Goal: Information Seeking & Learning: Learn about a topic

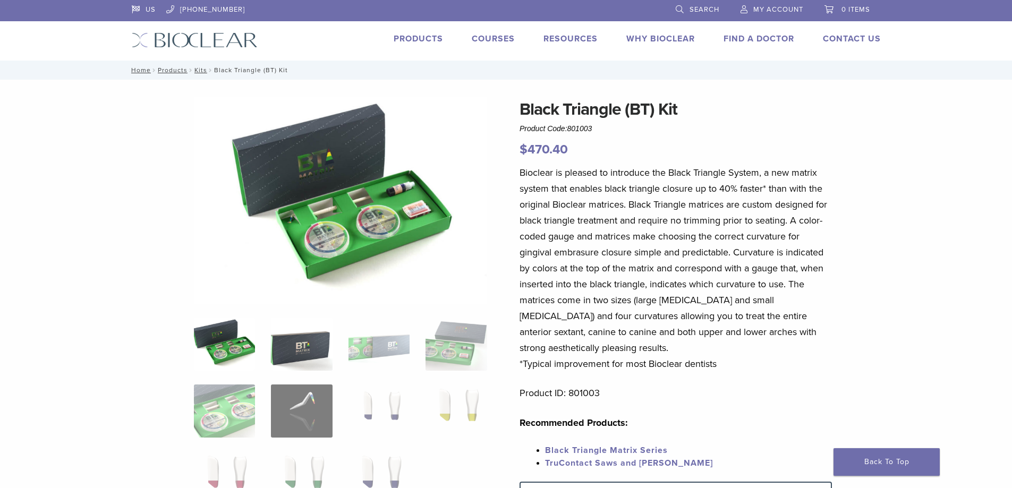
click at [294, 357] on img at bounding box center [301, 344] width 61 height 53
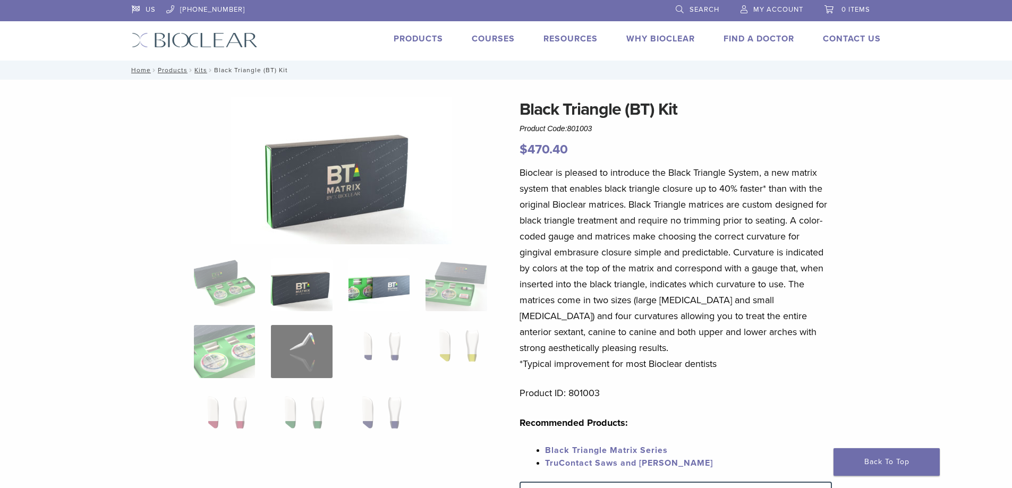
click at [383, 277] on img at bounding box center [378, 284] width 61 height 53
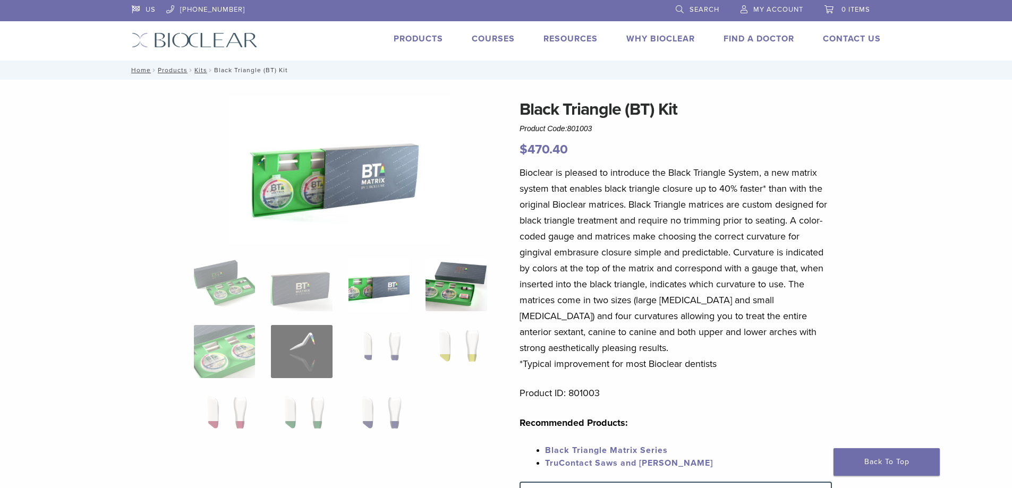
click at [440, 287] on img at bounding box center [455, 284] width 61 height 53
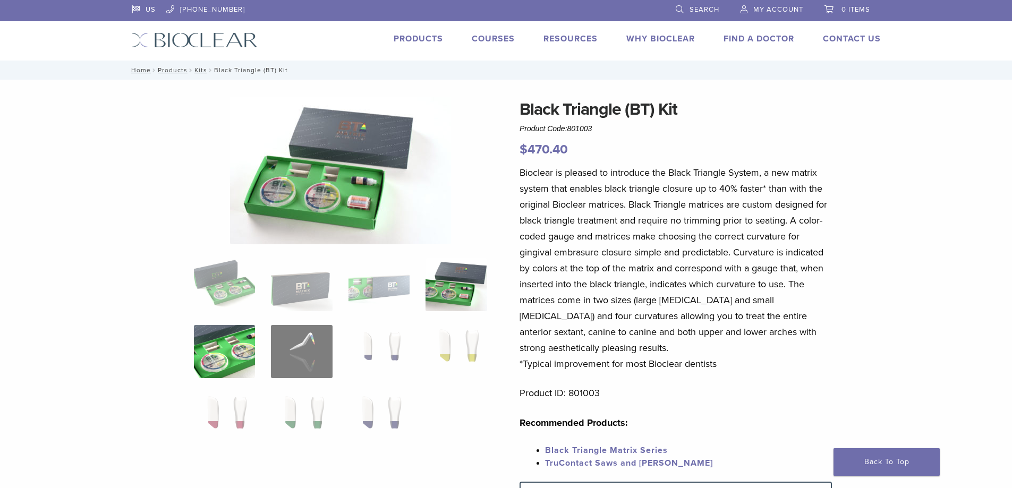
click at [229, 342] on img at bounding box center [224, 351] width 61 height 53
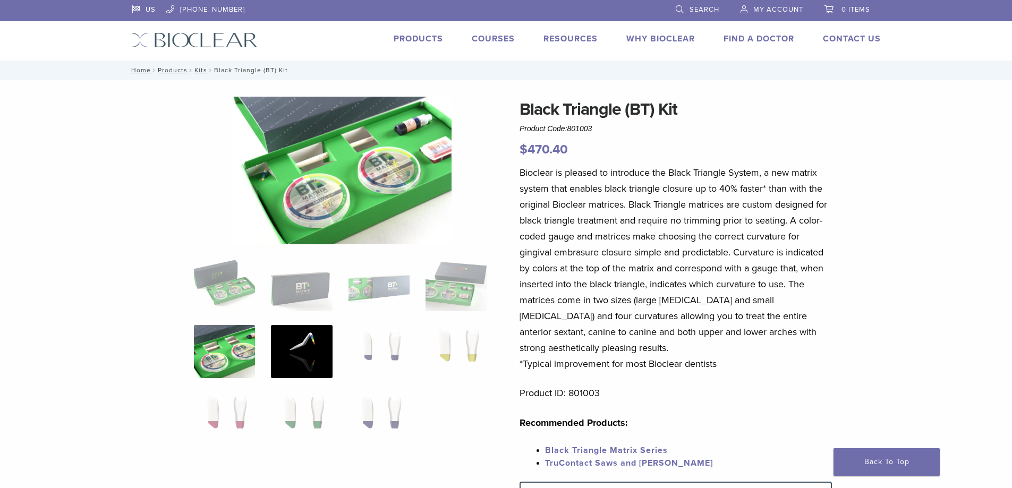
click at [301, 344] on img at bounding box center [301, 351] width 61 height 53
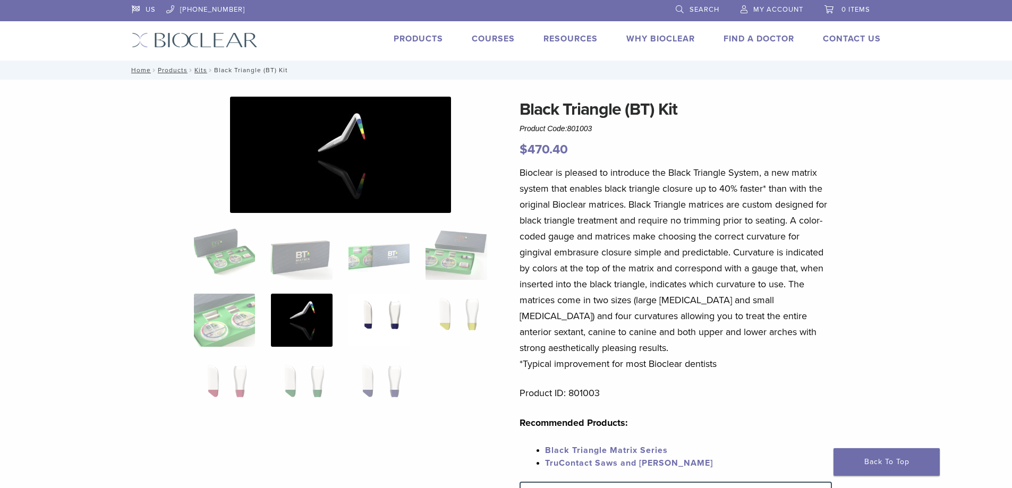
click at [403, 313] on img at bounding box center [378, 320] width 61 height 53
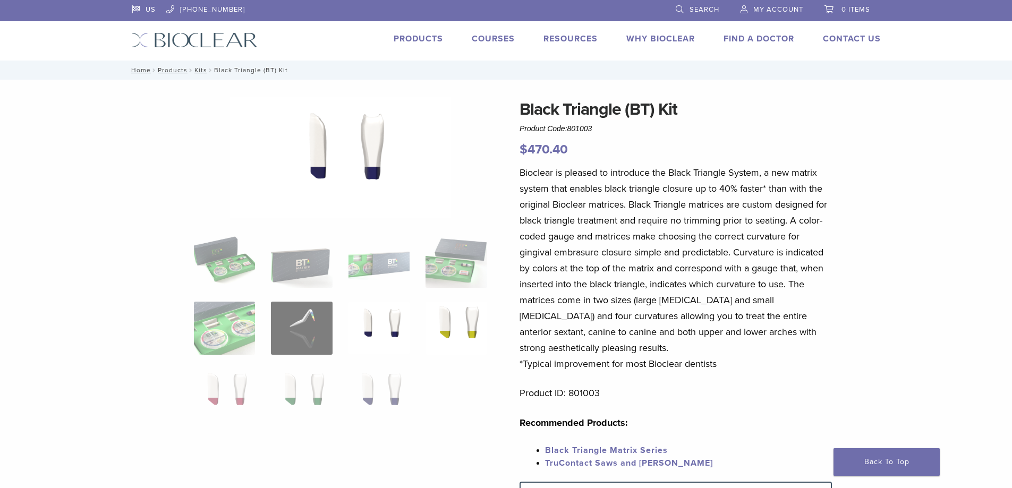
click at [448, 314] on img at bounding box center [455, 328] width 61 height 53
click at [239, 389] on img at bounding box center [224, 395] width 61 height 53
click at [306, 388] on img at bounding box center [301, 395] width 61 height 53
click at [374, 382] on img at bounding box center [378, 395] width 61 height 53
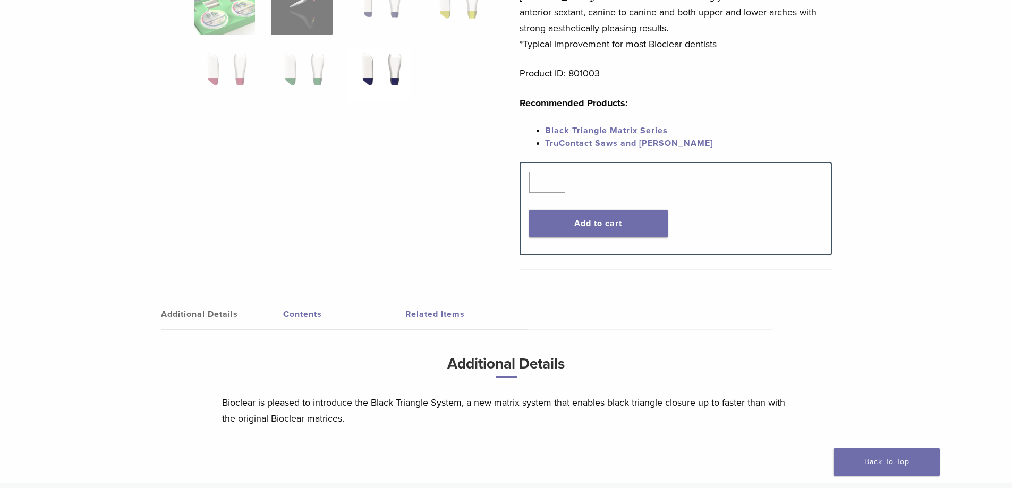
scroll to position [569, 0]
